Goal: Browse casually

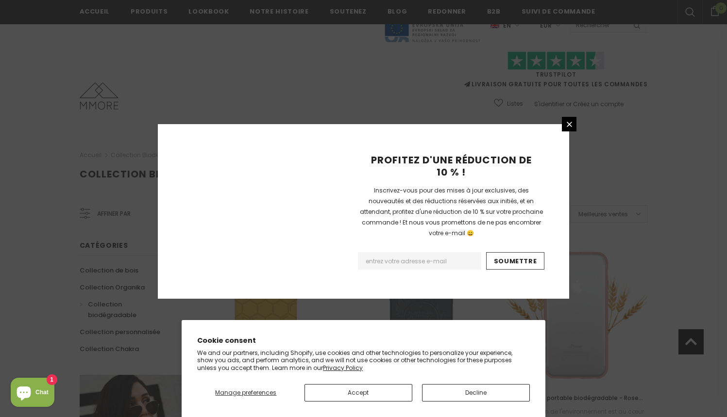
scroll to position [653, 0]
